Goal: Task Accomplishment & Management: Use online tool/utility

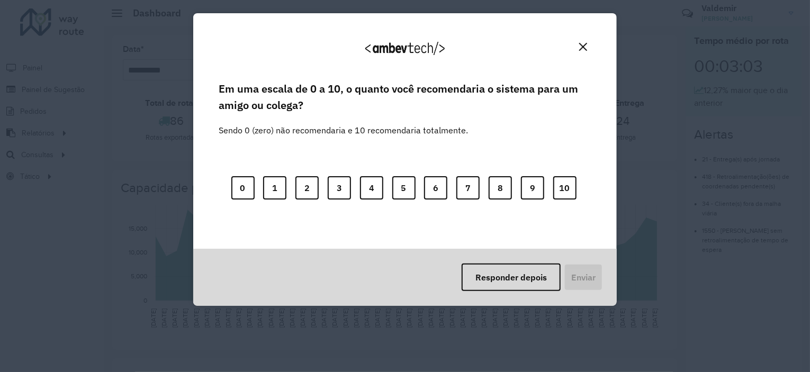
click at [44, 157] on div "Agradecemos seu feedback! Em uma escala de 0 a 10, o quanto você recomendaria o…" at bounding box center [405, 186] width 810 height 372
click at [565, 184] on button "10" at bounding box center [564, 187] width 23 height 23
click at [600, 279] on button "Enviar" at bounding box center [581, 277] width 39 height 28
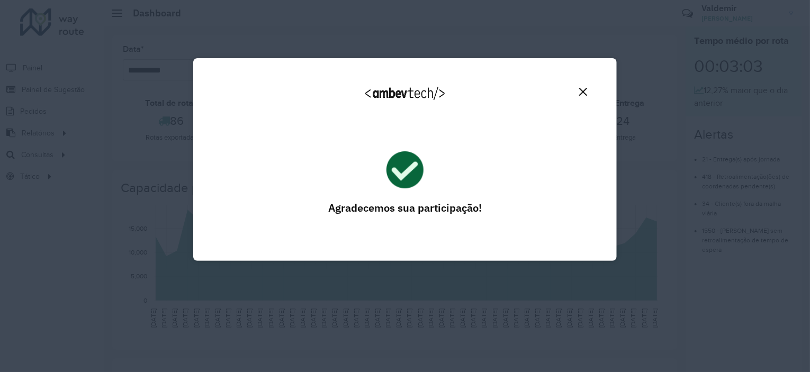
click at [583, 92] on img "Close" at bounding box center [583, 92] width 8 height 8
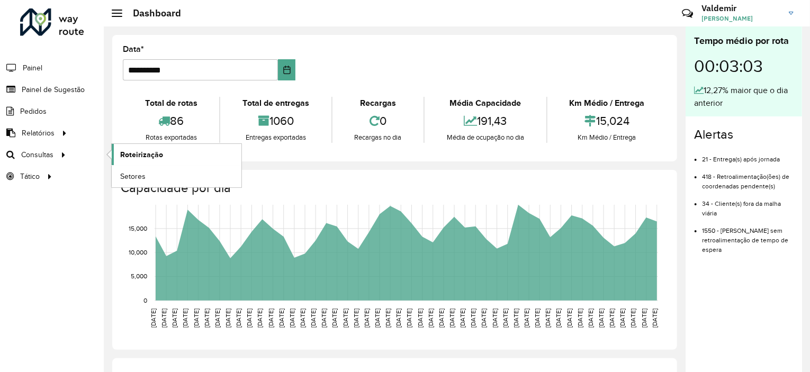
click at [134, 154] on span "Roteirização" at bounding box center [141, 154] width 43 height 11
